Goal: Task Accomplishment & Management: Complete application form

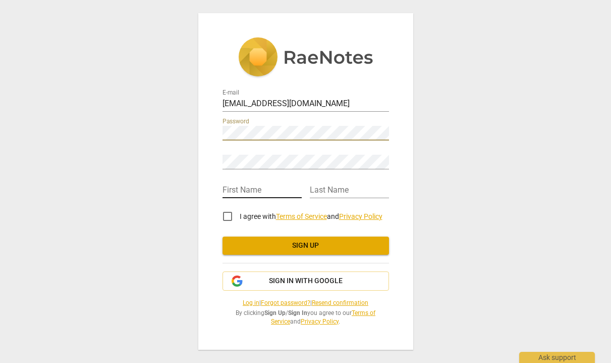
click at [237, 194] on input "text" at bounding box center [262, 190] width 79 height 15
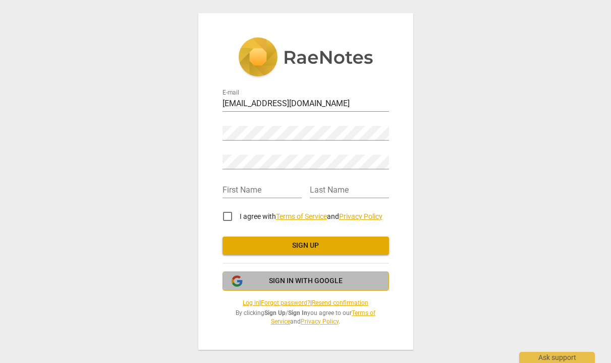
click at [276, 278] on span "Sign in with Google" at bounding box center [306, 281] width 74 height 10
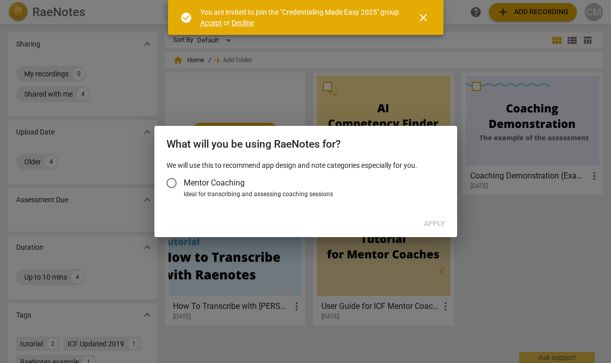
click at [172, 182] on input "Mentor Coaching" at bounding box center [172, 183] width 24 height 24
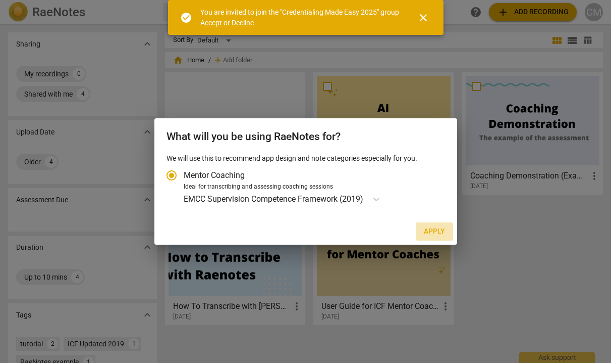
click at [436, 232] on span "Apply" at bounding box center [434, 231] width 21 height 10
radio input "false"
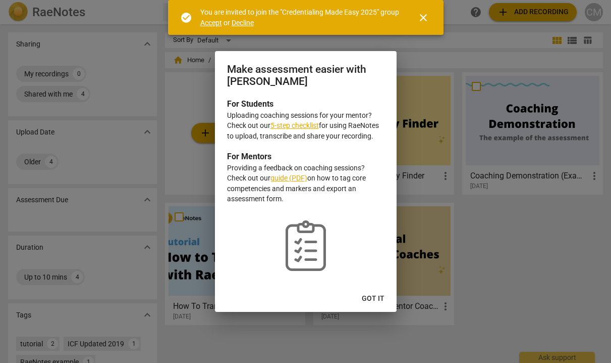
click at [369, 299] on span "Got it" at bounding box center [373, 298] width 23 height 10
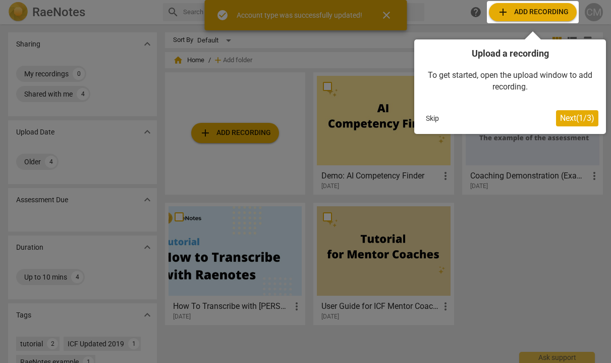
click at [391, 17] on div at bounding box center [305, 181] width 611 height 363
click at [388, 16] on div at bounding box center [305, 181] width 611 height 363
click at [432, 104] on div "Upload a recording To get started, open the upload window to add recording. Ski…" at bounding box center [511, 86] width 192 height 94
click at [431, 112] on button "Skip" at bounding box center [432, 118] width 21 height 15
